Goal: Transaction & Acquisition: Purchase product/service

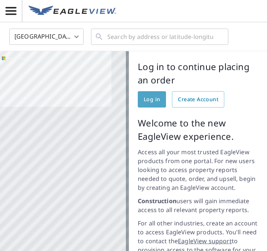
click at [153, 101] on span "Log in" at bounding box center [152, 99] width 16 height 9
click at [140, 98] on link "Log in" at bounding box center [152, 99] width 28 height 16
click at [156, 102] on span "Log in" at bounding box center [152, 99] width 16 height 9
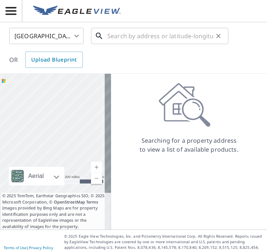
click at [136, 39] on input "text" at bounding box center [160, 36] width 106 height 21
click at [204, 57] on div "United States US ​ ​ OR Upload Blueprint" at bounding box center [131, 48] width 254 height 40
click at [126, 39] on input "text" at bounding box center [160, 36] width 106 height 21
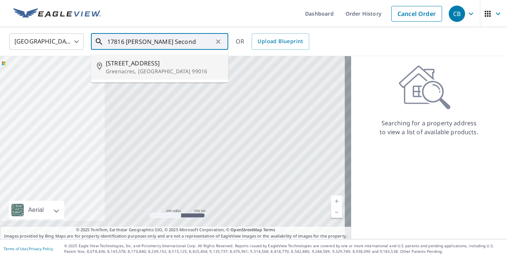
click at [126, 64] on span "17816 E 2nd Ave" at bounding box center [164, 63] width 117 height 9
type input "17816 E 2nd Ave Greenacres, WA 99016"
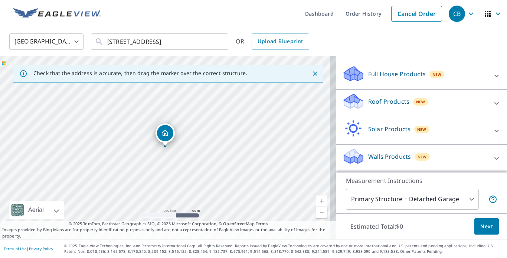
scroll to position [80, 0]
click at [267, 157] on span "New" at bounding box center [422, 157] width 9 height 6
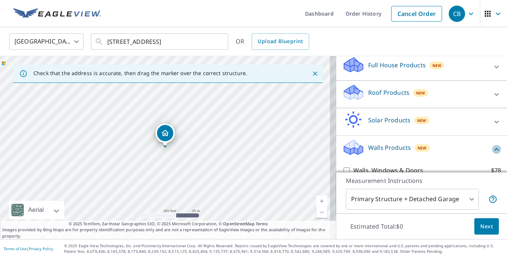
click at [267, 150] on icon at bounding box center [497, 149] width 4 height 3
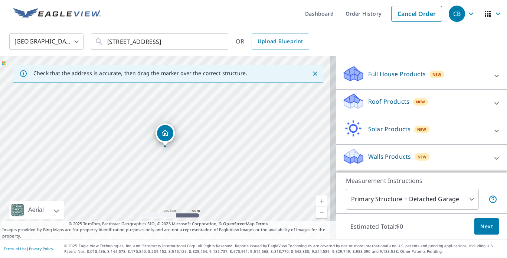
click at [267, 156] on p "Walls Products" at bounding box center [389, 156] width 43 height 9
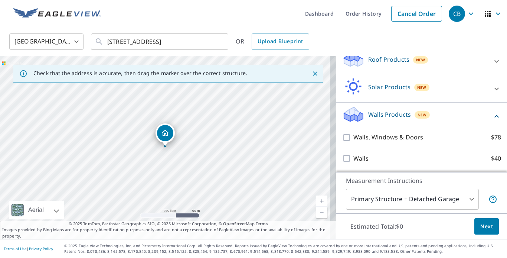
scroll to position [122, 0]
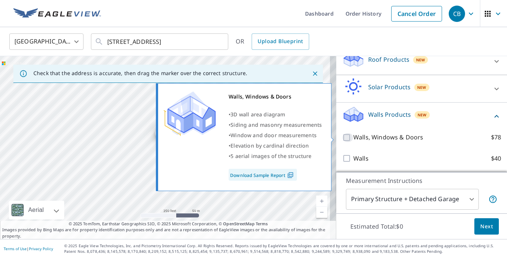
click at [267, 138] on input "Walls, Windows & Doors $78" at bounding box center [347, 137] width 11 height 9
checkbox input "true"
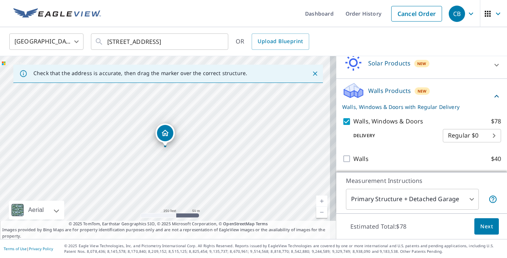
scroll to position [146, 0]
click at [267, 200] on body "CB CB Dashboard Order History Cancel Order CB United States US ​ 17816 E 2nd Av…" at bounding box center [253, 129] width 507 height 258
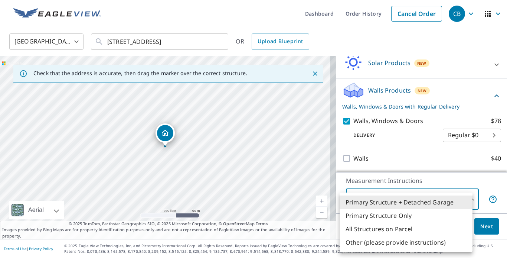
click at [267, 217] on li "Primary Structure Only" at bounding box center [406, 215] width 133 height 13
type input "2"
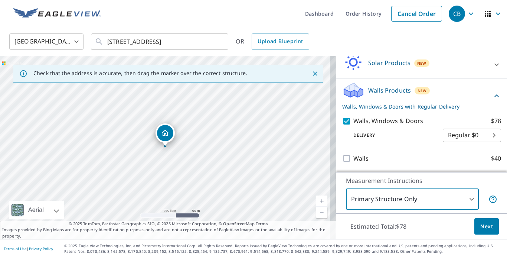
click at [267, 228] on button "Next" at bounding box center [486, 226] width 25 height 17
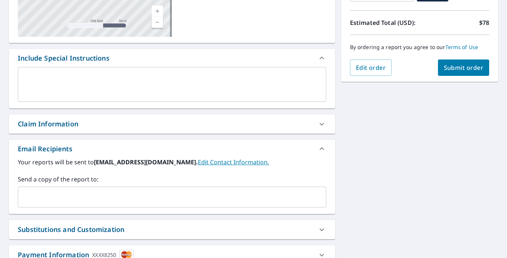
scroll to position [157, 0]
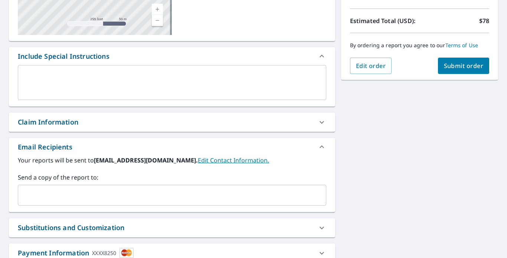
click at [91, 196] on input "text" at bounding box center [166, 195] width 291 height 14
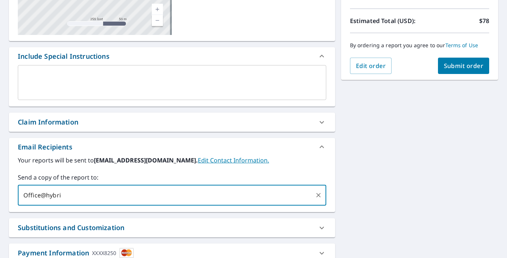
type input "Office@hybrid"
type input "Office@hybridconstruction."
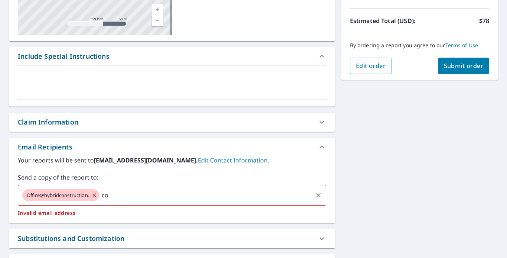
type input "c"
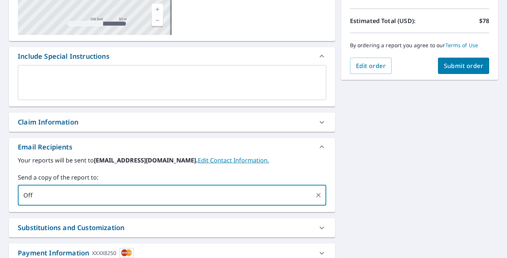
type input "Offi"
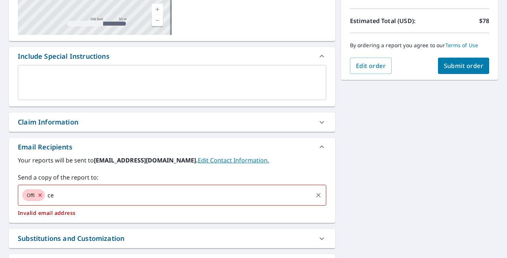
type input "c"
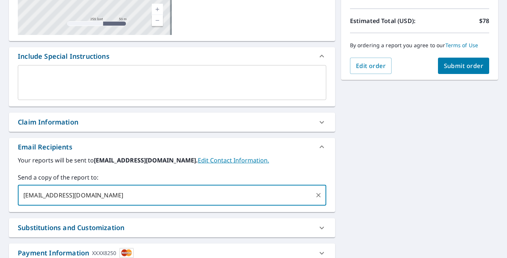
type input "Office@hybridconstructionid.com"
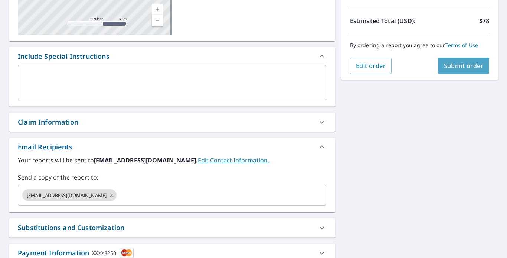
click at [267, 62] on span "Submit order" at bounding box center [464, 66] width 40 height 8
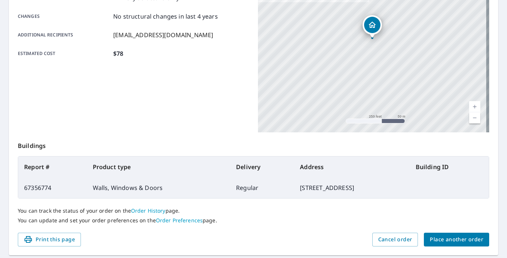
click at [267, 62] on div "17816 E 2nd Ave Spokane Valley, WA 99016" at bounding box center [373, 40] width 231 height 186
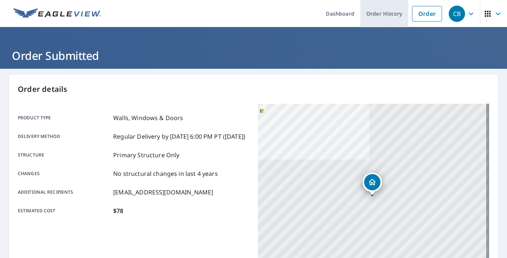
click at [267, 12] on link "Order History" at bounding box center [384, 13] width 48 height 27
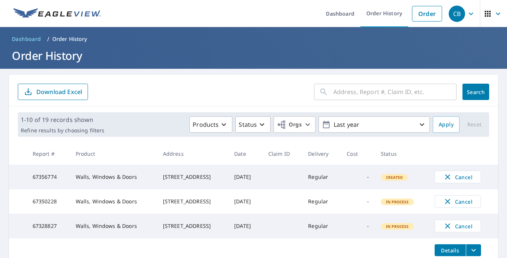
click at [144, 31] on header "Dashboard / Order History Order History" at bounding box center [253, 48] width 507 height 42
